Goal: Task Accomplishment & Management: Use online tool/utility

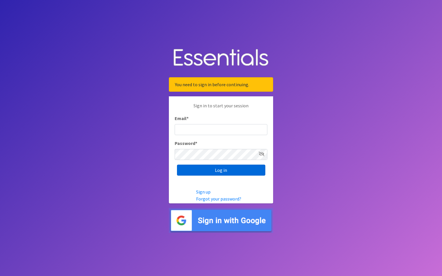
type input "maury.parrish@gmail.com"
click at [215, 173] on input "Log in" at bounding box center [221, 170] width 88 height 11
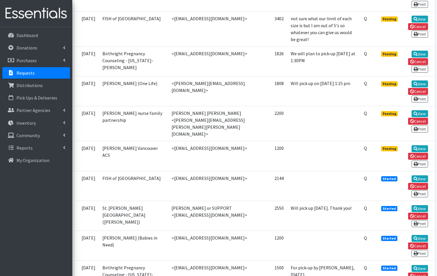
scroll to position [376, 0]
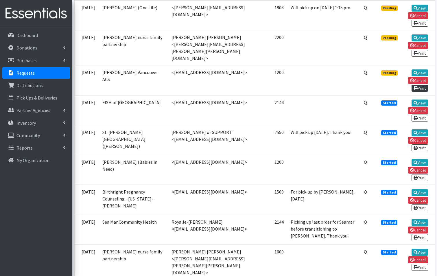
click at [419, 85] on link "Print" at bounding box center [420, 88] width 16 height 7
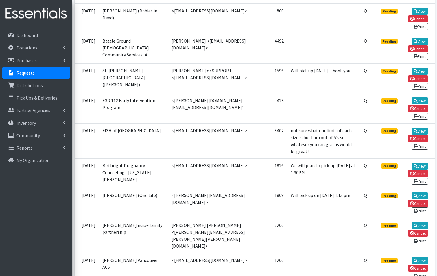
scroll to position [145, 0]
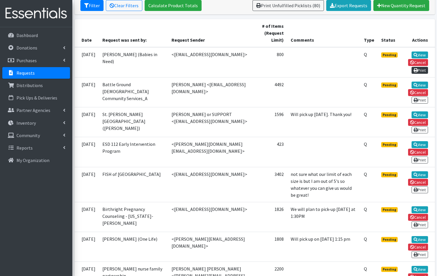
click at [418, 67] on link "Print" at bounding box center [420, 70] width 16 height 7
click at [423, 52] on link "View" at bounding box center [420, 55] width 16 height 7
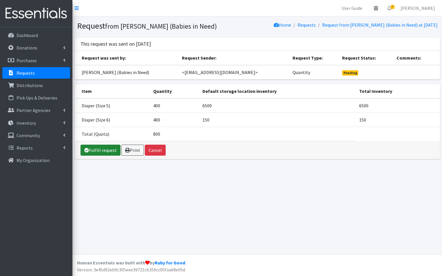
click at [105, 152] on link "Fulfill request" at bounding box center [100, 150] width 40 height 11
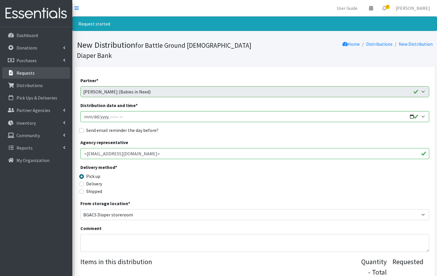
click at [45, 69] on link "Requests" at bounding box center [36, 73] width 68 height 12
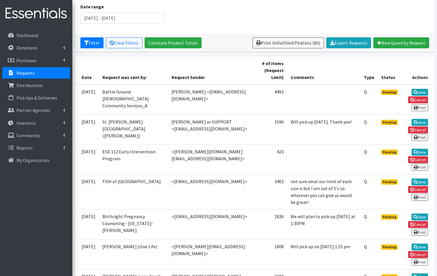
scroll to position [87, 0]
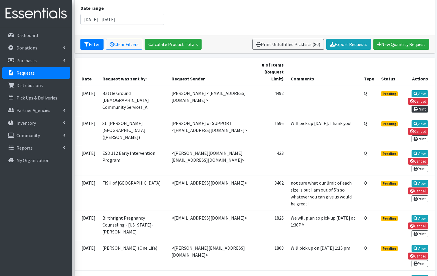
click at [423, 106] on link "Print" at bounding box center [420, 109] width 16 height 7
click at [418, 90] on link "View" at bounding box center [420, 93] width 16 height 7
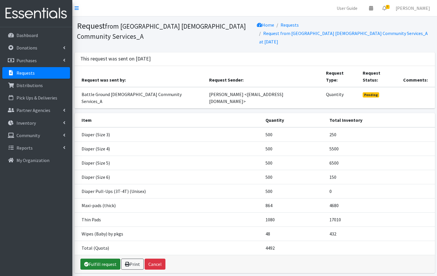
click at [93, 259] on link "Fulfill request" at bounding box center [100, 264] width 40 height 11
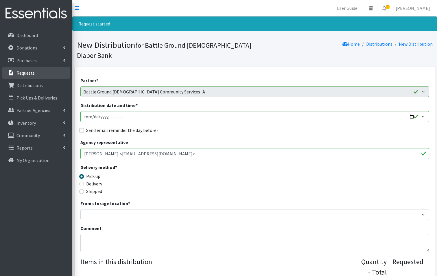
click at [36, 75] on link "Requests" at bounding box center [36, 73] width 68 height 12
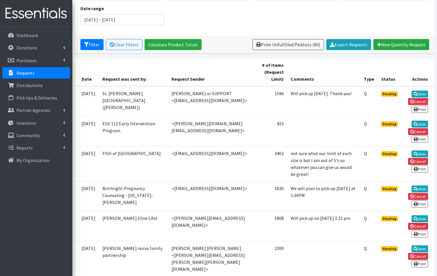
scroll to position [87, 0]
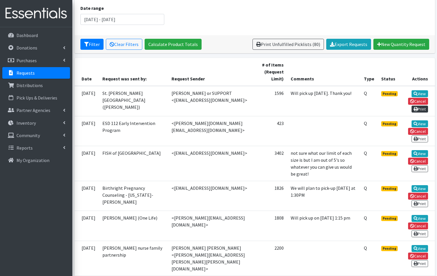
click at [421, 106] on link "Print" at bounding box center [420, 109] width 16 height 7
click at [426, 90] on link "View" at bounding box center [420, 93] width 16 height 7
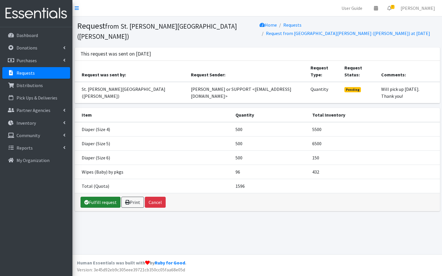
click at [109, 203] on link "Fulfill request" at bounding box center [100, 202] width 40 height 11
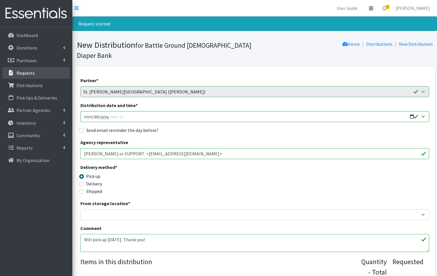
click at [34, 73] on p "Requests" at bounding box center [25, 73] width 18 height 6
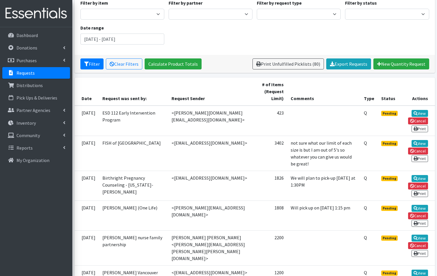
scroll to position [29, 0]
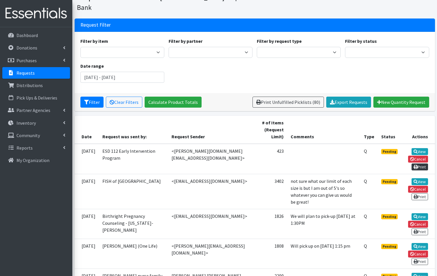
click at [414, 165] on icon at bounding box center [416, 167] width 4 height 4
click at [419, 148] on link "View" at bounding box center [420, 151] width 16 height 7
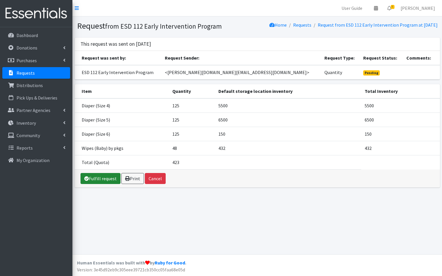
click at [92, 184] on link "Fulfill request" at bounding box center [100, 178] width 40 height 11
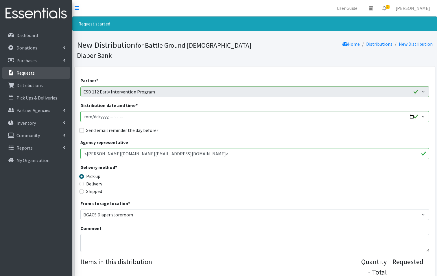
click at [32, 69] on link "Requests" at bounding box center [36, 73] width 68 height 12
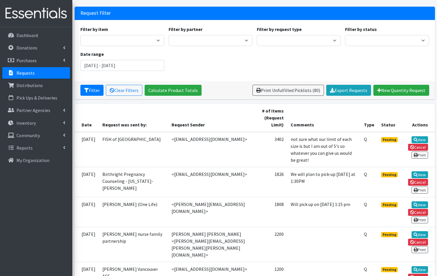
scroll to position [116, 0]
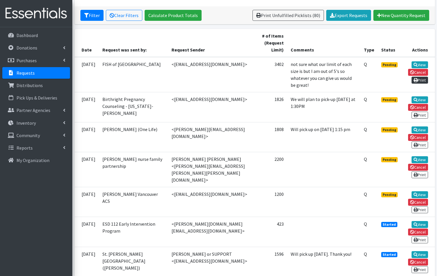
click at [422, 77] on link "Print" at bounding box center [420, 80] width 16 height 7
click at [420, 61] on link "View" at bounding box center [420, 64] width 16 height 7
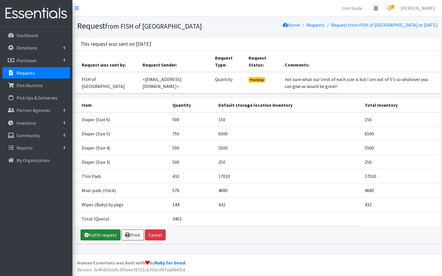
click at [108, 236] on link "Fulfill request" at bounding box center [100, 235] width 40 height 11
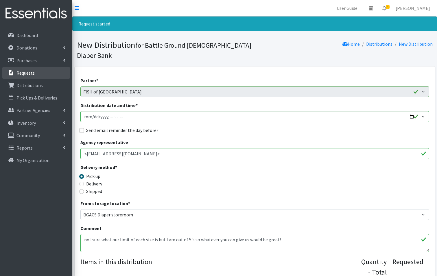
click at [36, 74] on link "Requests" at bounding box center [36, 73] width 68 height 12
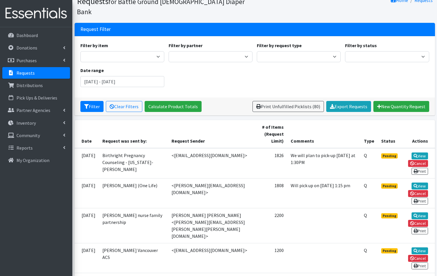
scroll to position [58, 0]
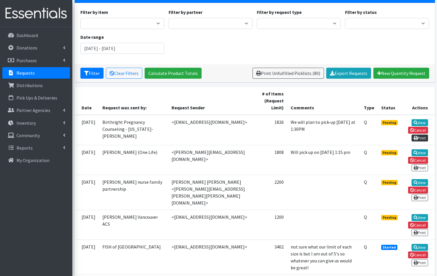
click at [416, 136] on icon at bounding box center [416, 138] width 4 height 4
click at [418, 119] on link "View" at bounding box center [420, 122] width 16 height 7
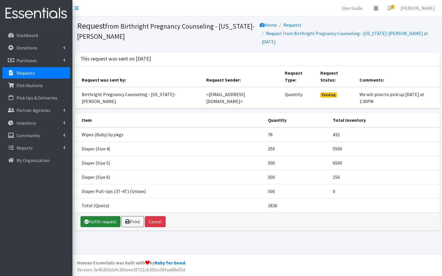
click at [102, 216] on link "Fulfill request" at bounding box center [100, 221] width 40 height 11
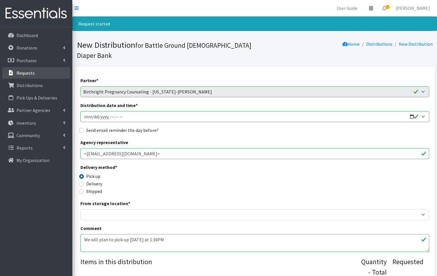
click at [42, 71] on link "Requests" at bounding box center [36, 73] width 68 height 12
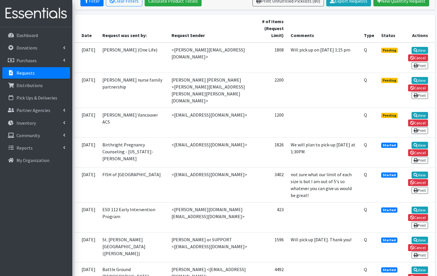
scroll to position [145, 0]
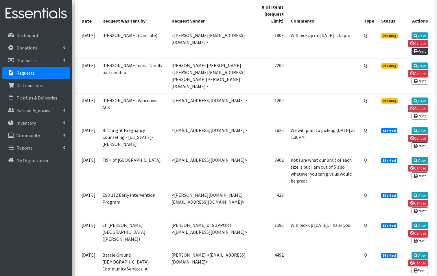
click at [418, 48] on link "Print" at bounding box center [420, 51] width 16 height 7
click at [418, 32] on link "View" at bounding box center [420, 35] width 16 height 7
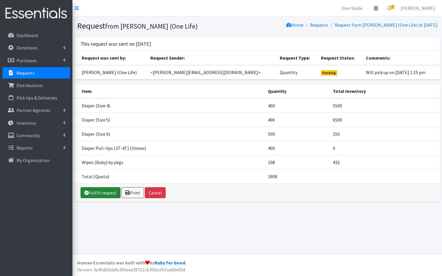
click at [108, 190] on link "Fulfill request" at bounding box center [100, 192] width 40 height 11
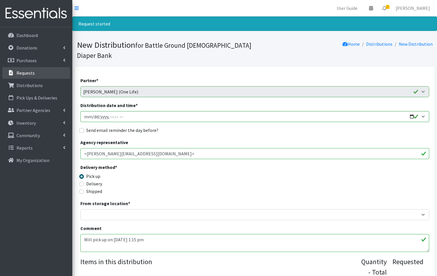
click at [41, 71] on link "Requests" at bounding box center [36, 73] width 68 height 12
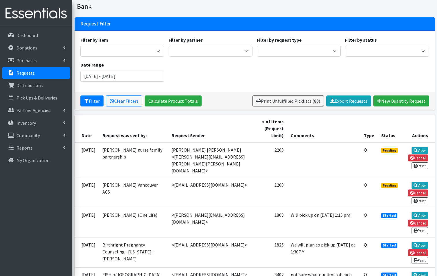
scroll to position [116, 0]
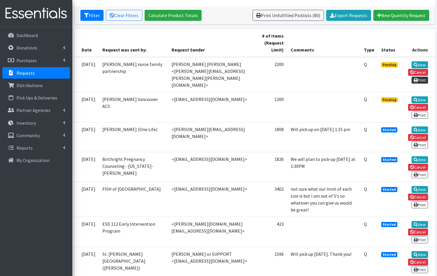
click at [423, 77] on link "Print" at bounding box center [420, 80] width 16 height 7
click at [415, 63] on icon at bounding box center [416, 65] width 4 height 4
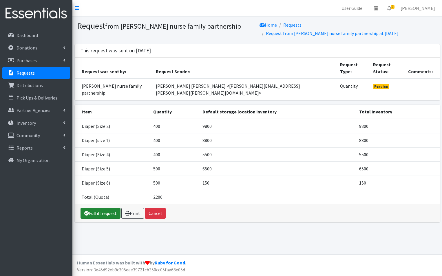
click at [97, 208] on link "Fulfill request" at bounding box center [100, 213] width 40 height 11
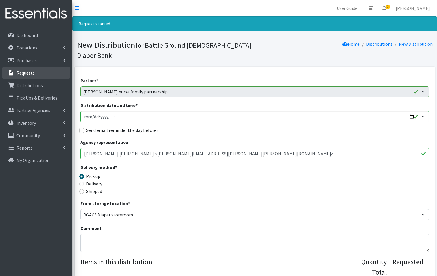
click at [39, 75] on link "Requests" at bounding box center [36, 73] width 68 height 12
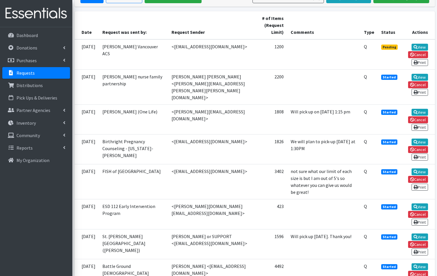
scroll to position [145, 0]
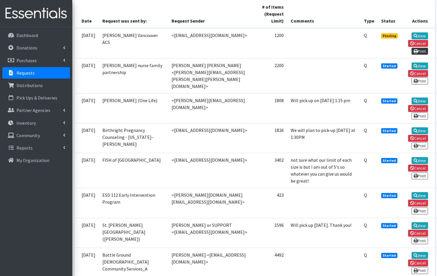
click at [421, 48] on link "Print" at bounding box center [420, 51] width 16 height 7
click at [424, 32] on link "View" at bounding box center [420, 35] width 16 height 7
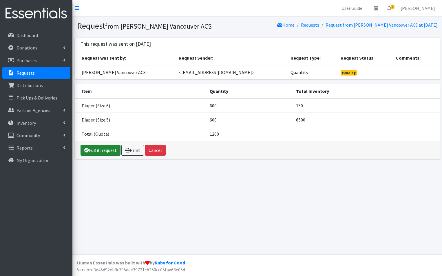
click at [110, 153] on link "Fulfill request" at bounding box center [100, 150] width 40 height 11
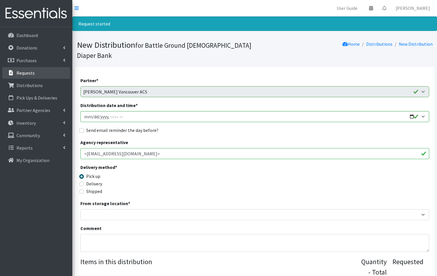
click at [42, 76] on link "Requests" at bounding box center [36, 73] width 68 height 12
